Goal: Navigation & Orientation: Understand site structure

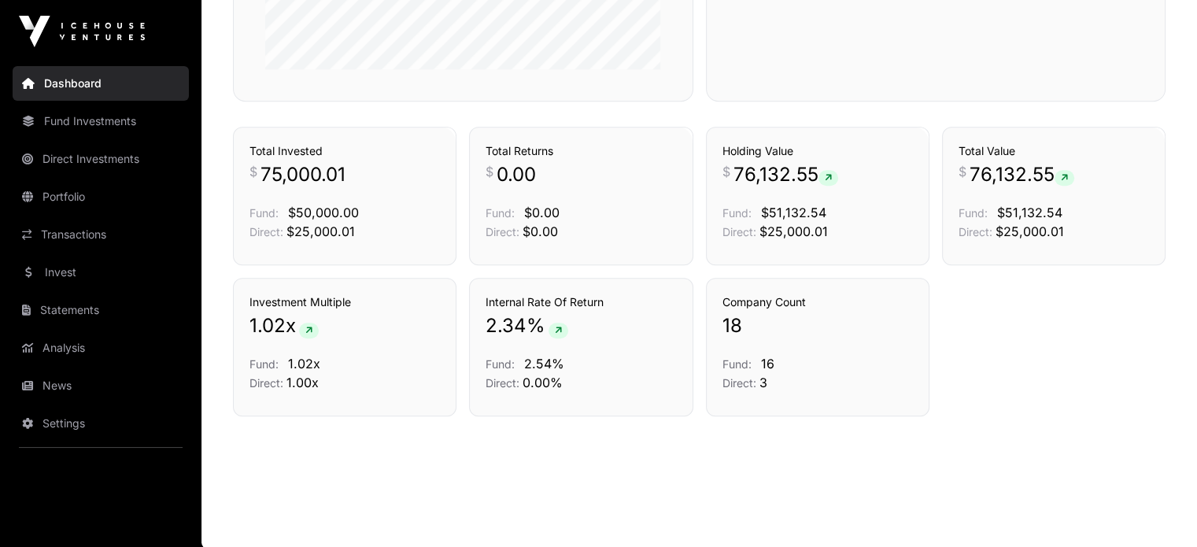
scroll to position [1076, 0]
click at [52, 390] on link "News" at bounding box center [101, 385] width 176 height 35
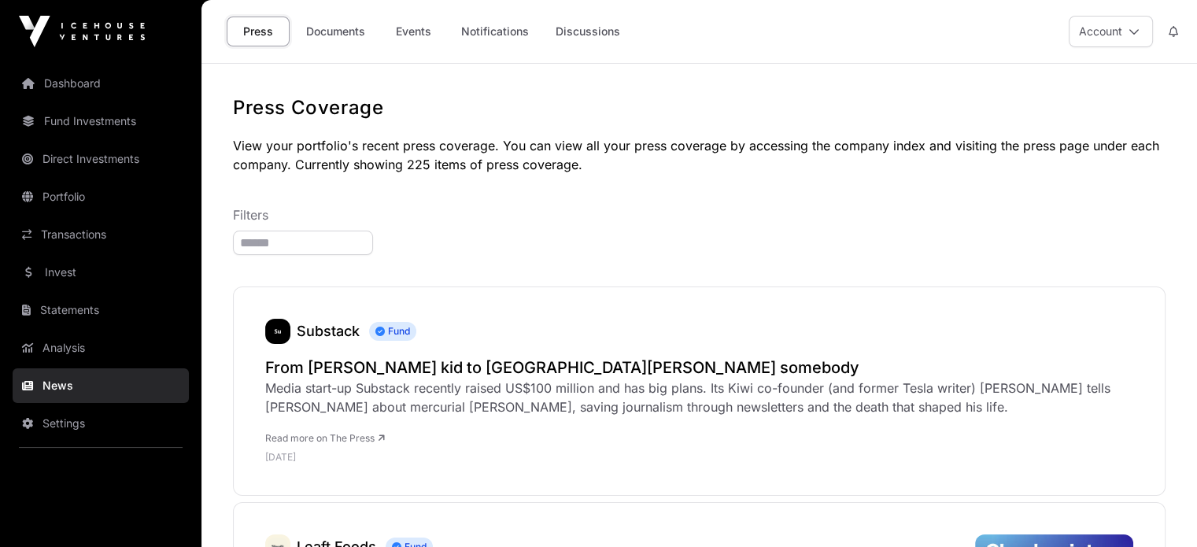
click at [79, 314] on link "Statements" at bounding box center [101, 310] width 176 height 35
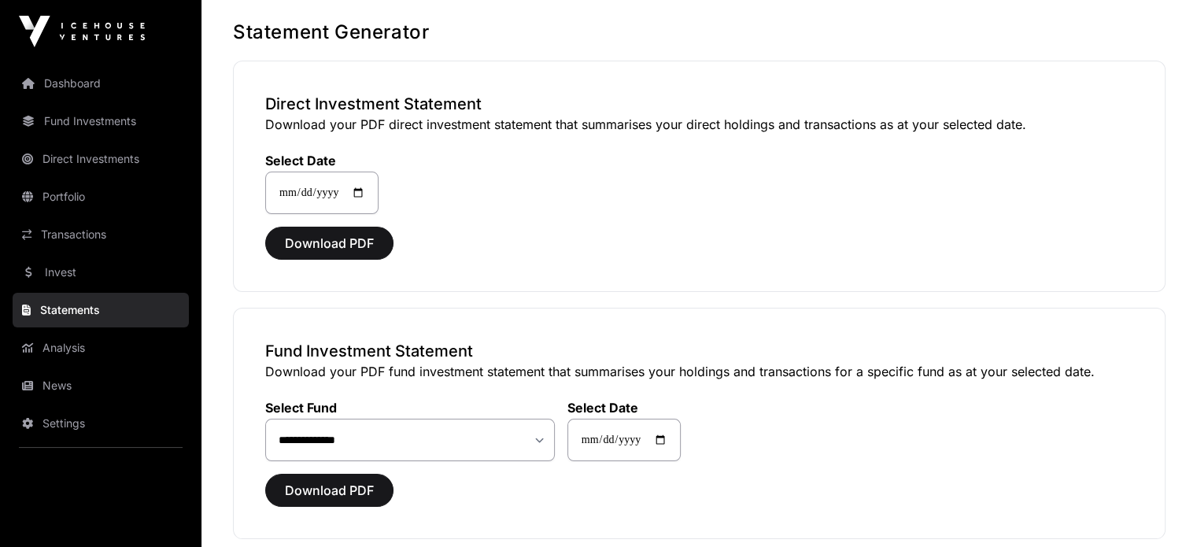
scroll to position [78, 0]
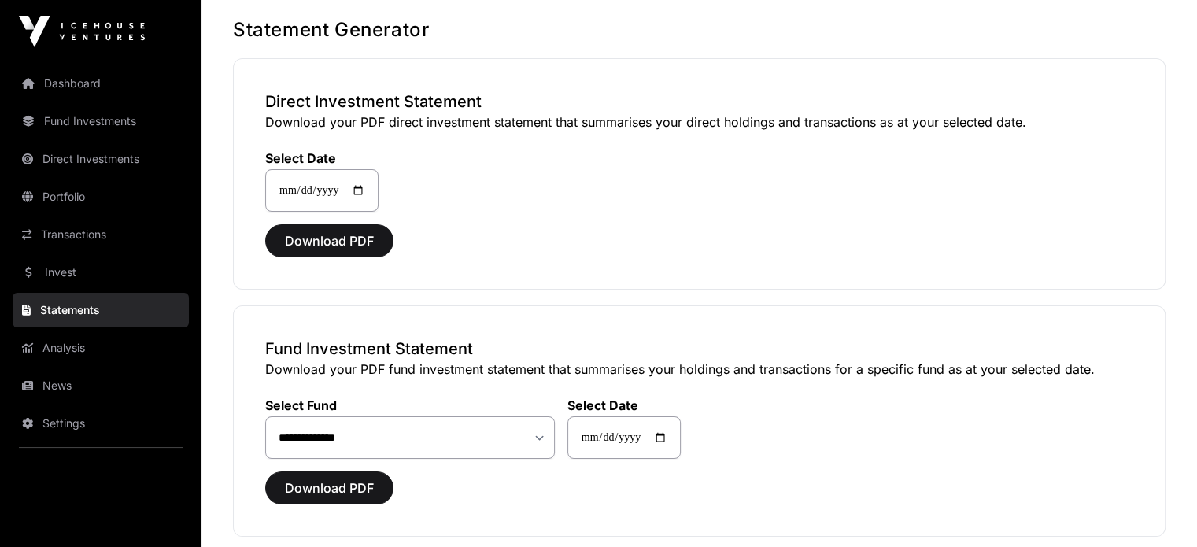
click at [82, 87] on link "Dashboard" at bounding box center [101, 83] width 176 height 35
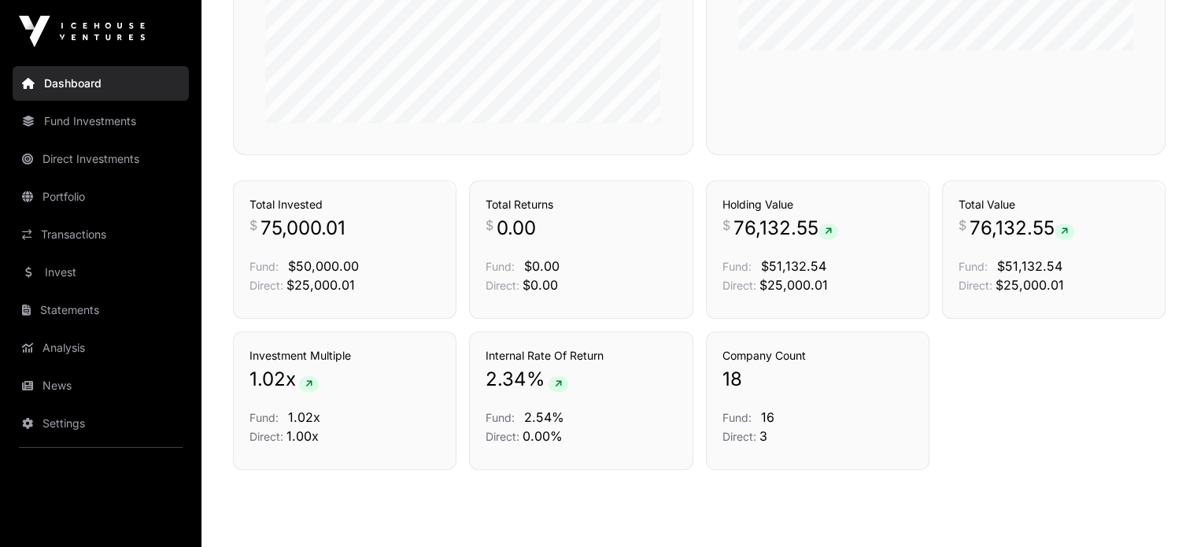
scroll to position [1035, 0]
